Goal: Use online tool/utility: Utilize a website feature to perform a specific function

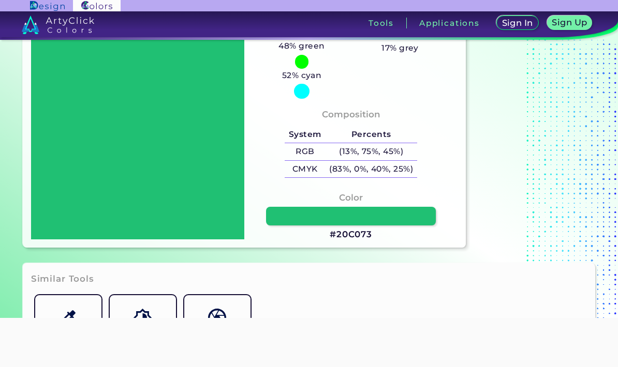
scroll to position [109, 0]
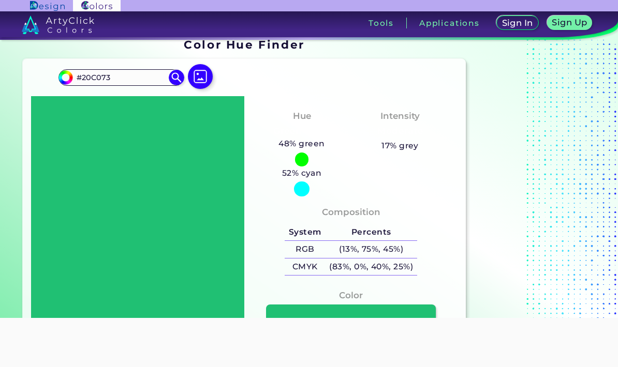
scroll to position [13, 0]
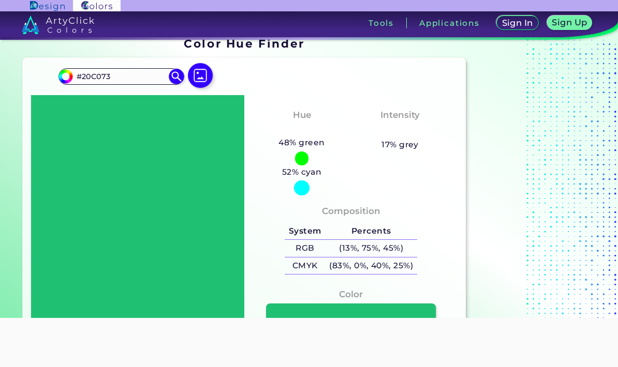
click at [204, 68] on img at bounding box center [200, 75] width 25 height 25
click at [0, 0] on input "file" at bounding box center [0, 0] width 0 height 0
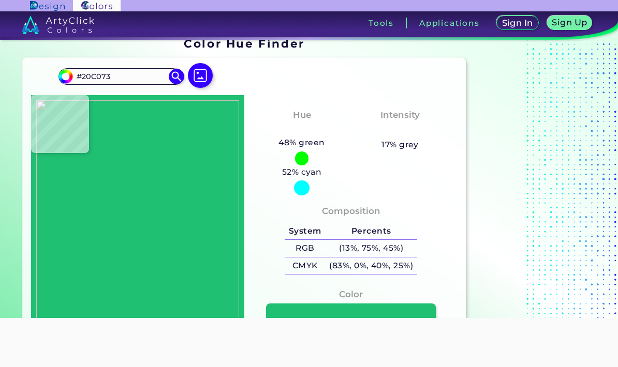
type input "#eefef4"
type input "#EEFEF4"
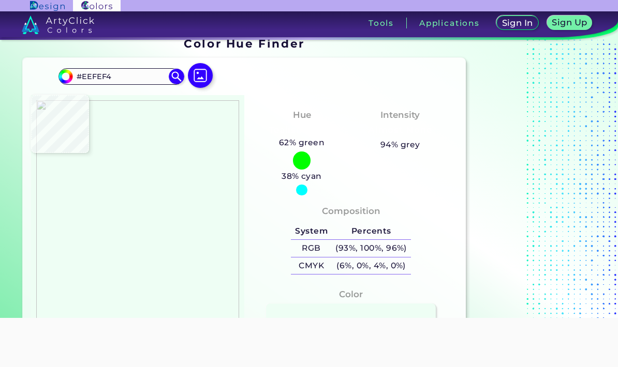
type input "#000000"
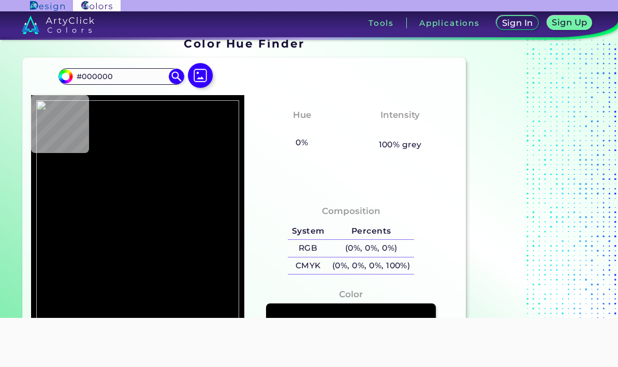
type input "#eefef4"
type input "#EEFEF4"
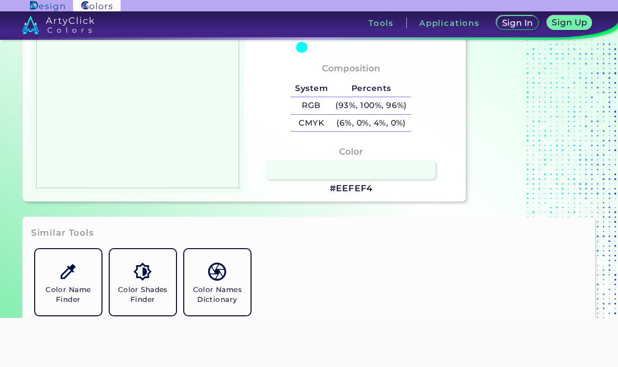
scroll to position [164, 0]
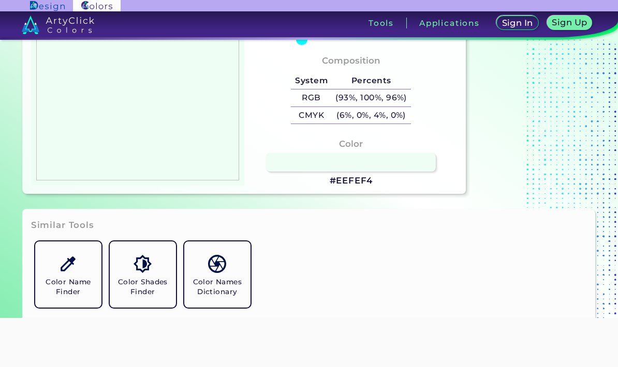
type input "#c8cdd5"
type input "#C8CDD5"
type input "#ffffff"
type input "#FFFFFF"
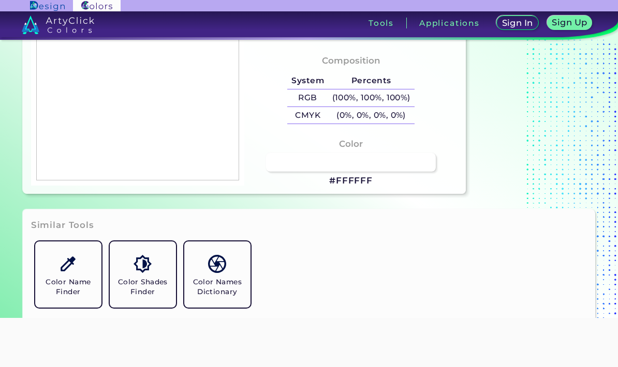
type input "#000000"
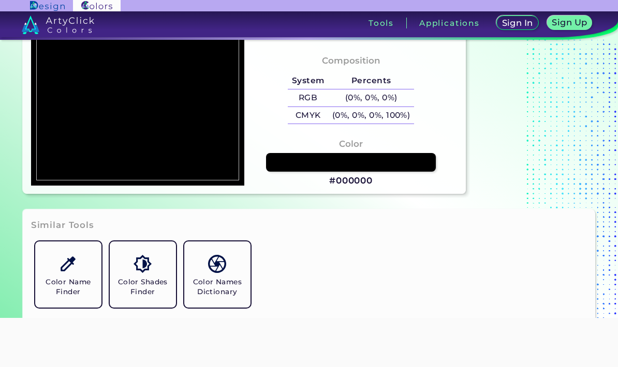
type input "#eefef4"
type input "#EEFEF4"
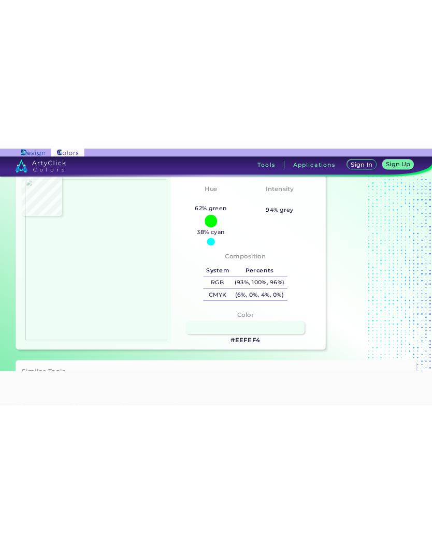
scroll to position [68, 0]
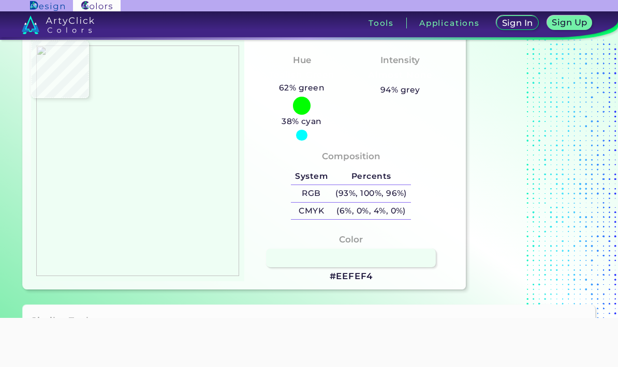
type input "#ffffff"
type input "#FFFFFF"
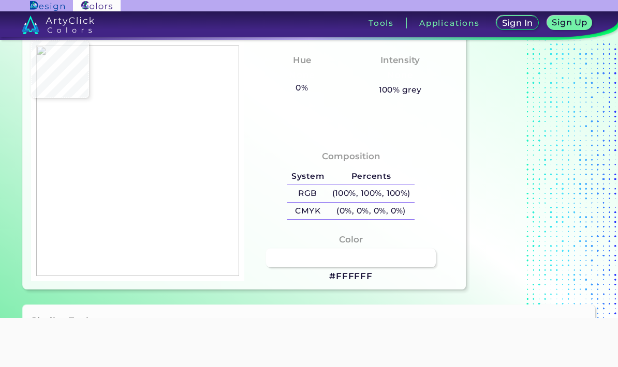
type input "#f7f9fa"
type input "#F7F9FA"
type input "#0c7c3d"
type input "#0C7C3D"
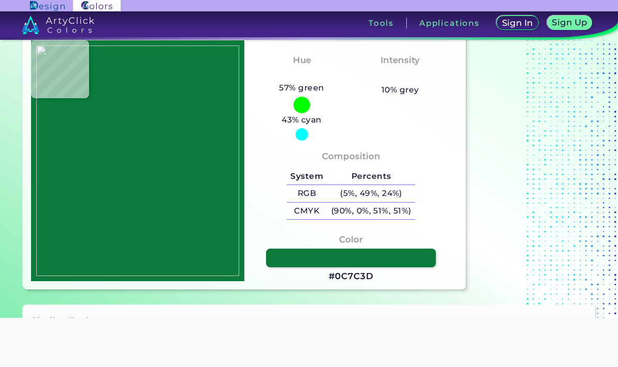
click at [357, 283] on h3 "#0C7C3D" at bounding box center [351, 277] width 45 height 12
click at [360, 283] on h3 "#0C7C3D copied" at bounding box center [351, 277] width 45 height 12
